Goal: Transaction & Acquisition: Book appointment/travel/reservation

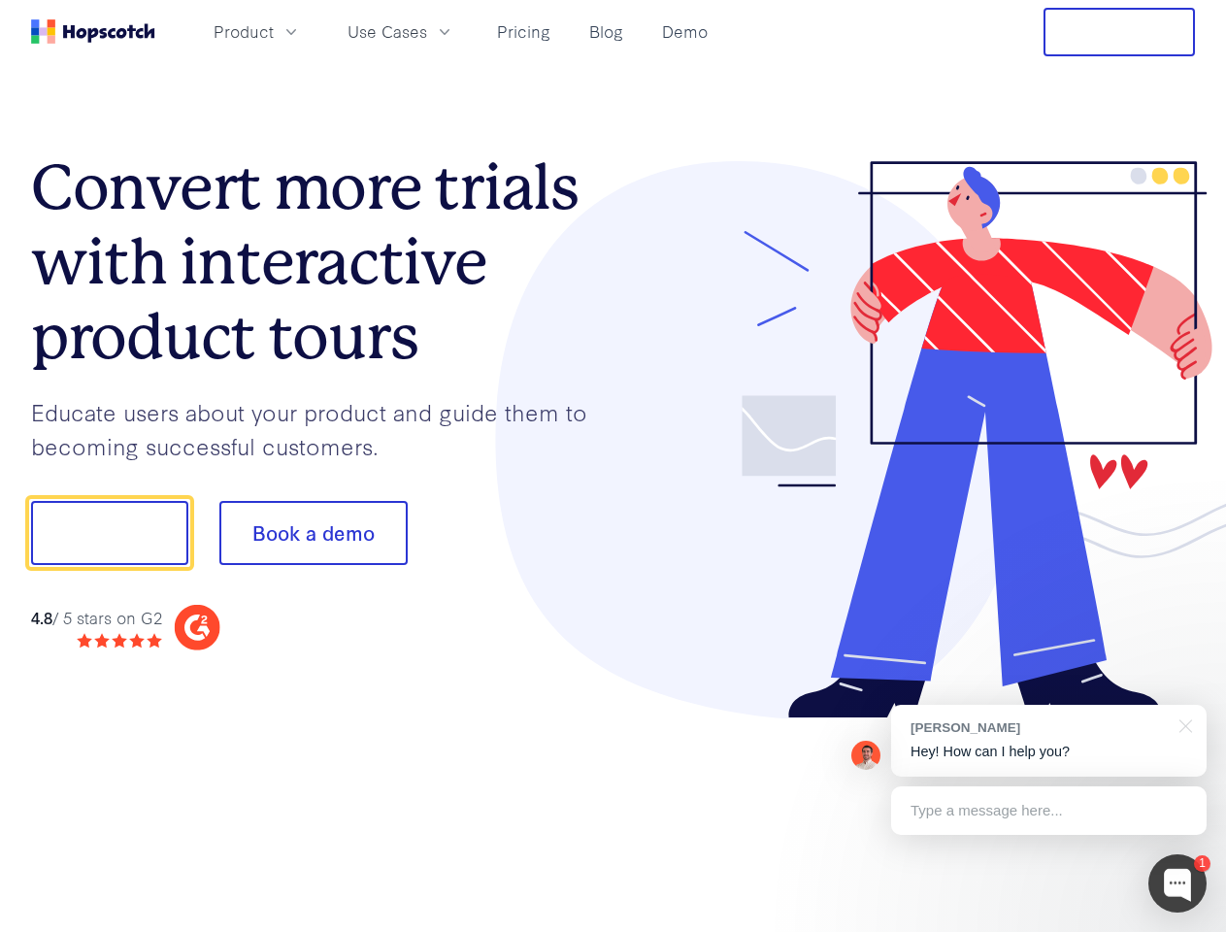
click at [614, 466] on div at bounding box center [905, 440] width 583 height 558
click at [274, 31] on span "Product" at bounding box center [244, 31] width 60 height 24
click at [427, 31] on span "Use Cases" at bounding box center [388, 31] width 80 height 24
click at [1119, 32] on button "Free Trial" at bounding box center [1119, 32] width 151 height 49
click at [109, 533] on button "Show me!" at bounding box center [109, 533] width 157 height 64
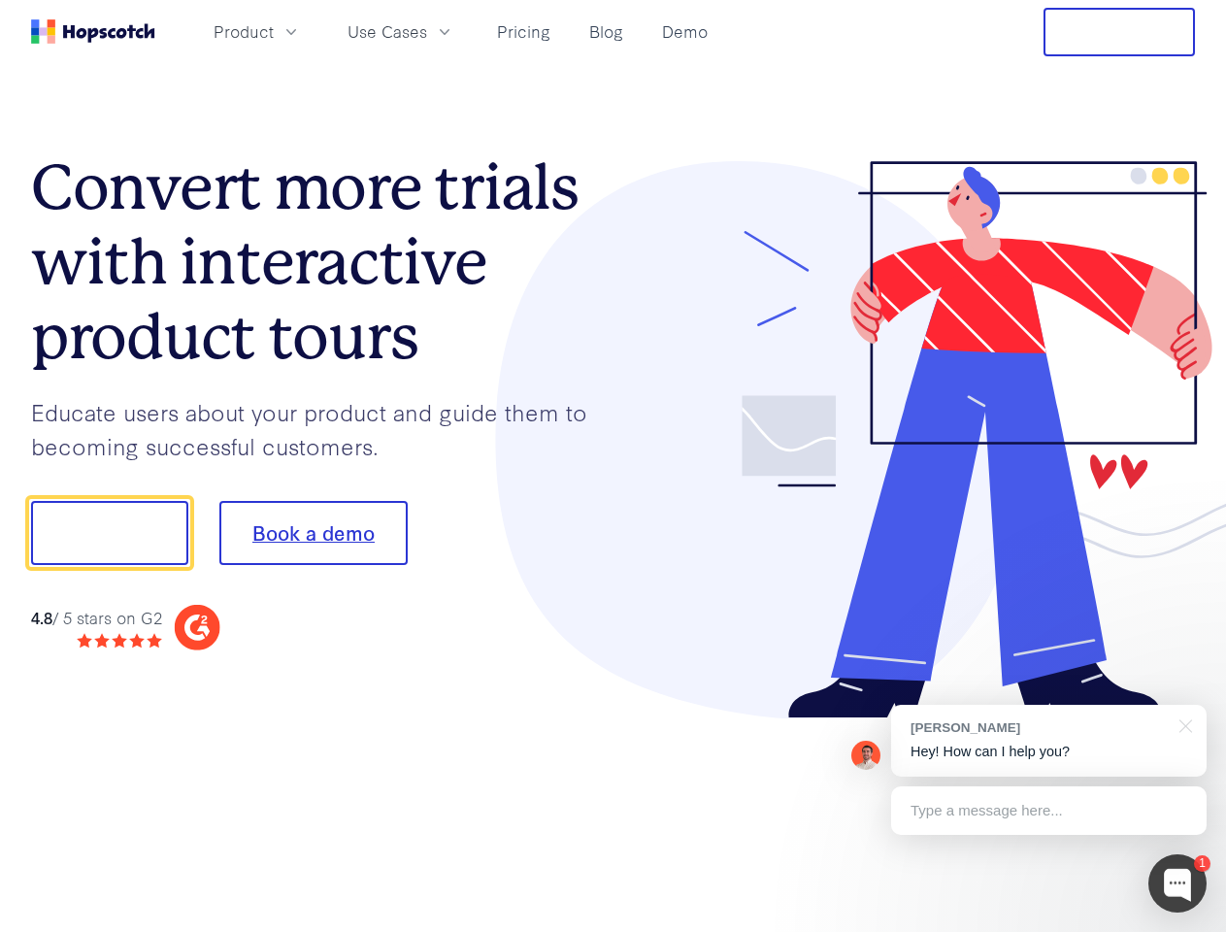
click at [313, 533] on button "Book a demo" at bounding box center [313, 533] width 188 height 64
click at [1178, 884] on div at bounding box center [1178, 883] width 58 height 58
click at [1049, 741] on div "[PERSON_NAME] Hey! How can I help you?" at bounding box center [1049, 741] width 316 height 72
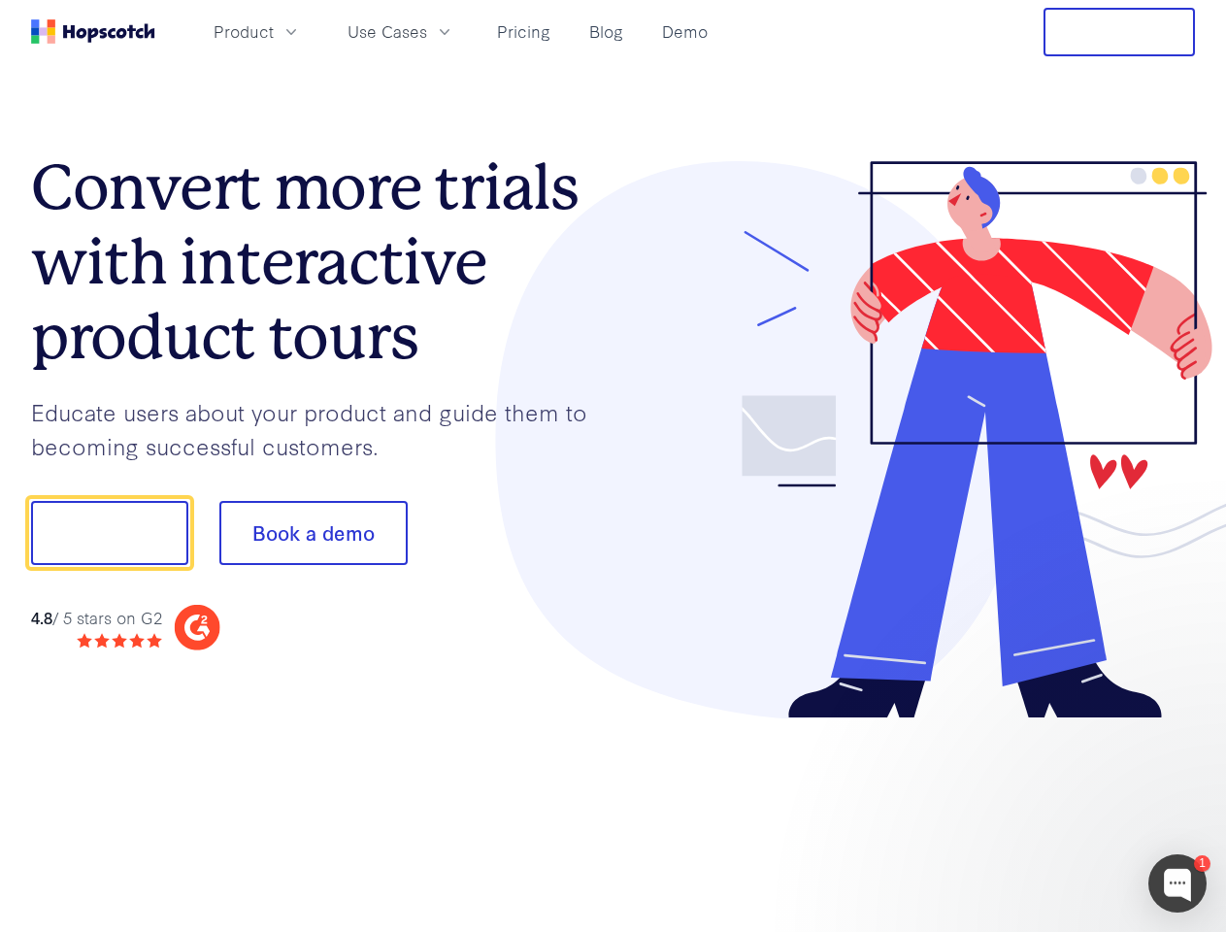
click at [1183, 724] on div at bounding box center [1025, 531] width 364 height 648
click at [1049, 811] on div at bounding box center [1025, 531] width 364 height 648
